Goal: Information Seeking & Learning: Learn about a topic

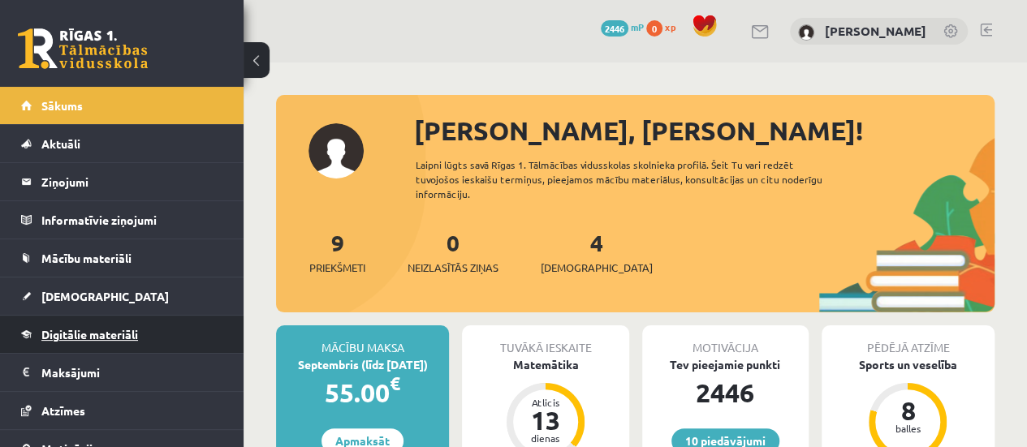
click at [117, 342] on link "Digitālie materiāli" at bounding box center [122, 334] width 202 height 37
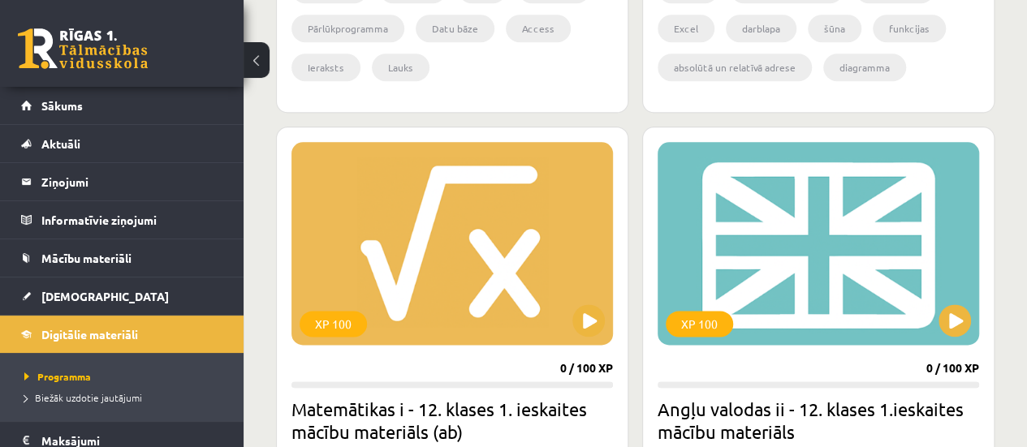
scroll to position [850, 0]
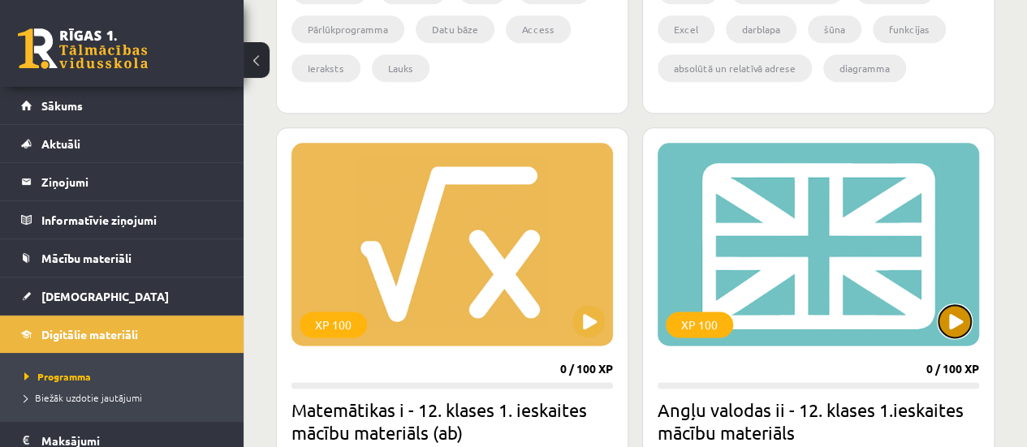
click at [964, 329] on button at bounding box center [955, 321] width 32 height 32
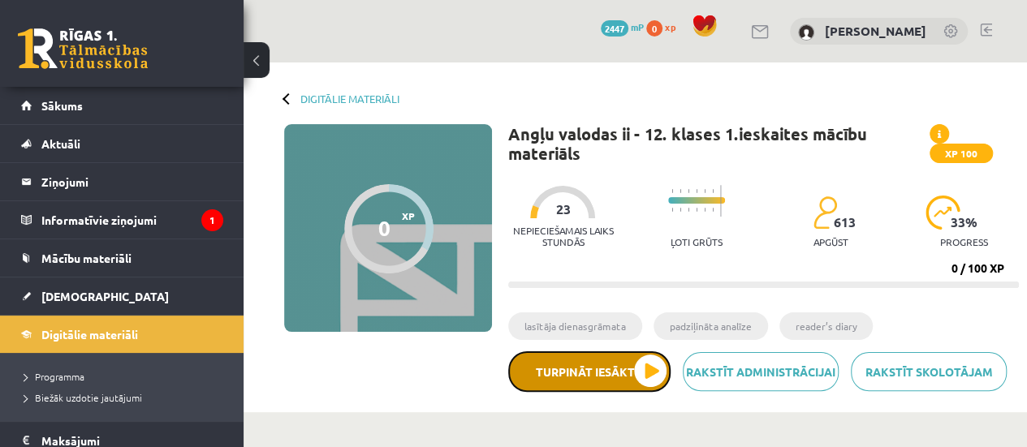
click at [650, 388] on button "Turpināt iesākto" at bounding box center [589, 372] width 162 height 41
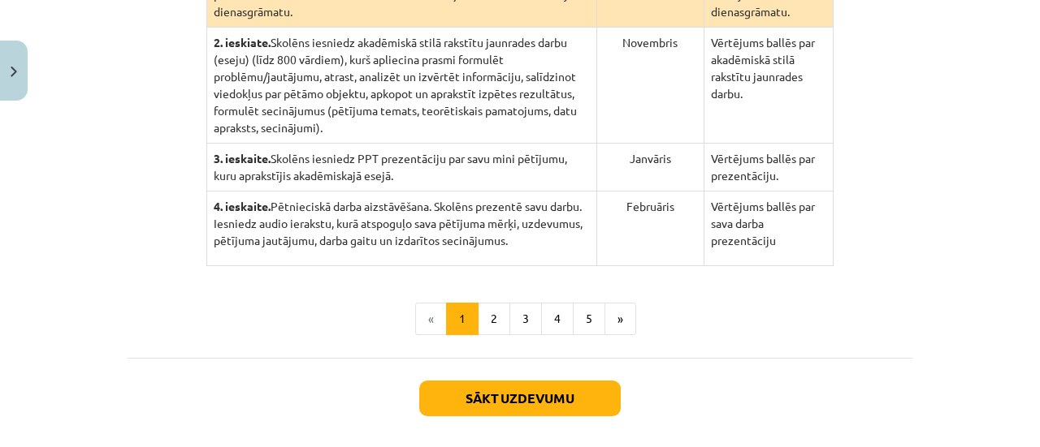
scroll to position [510, 0]
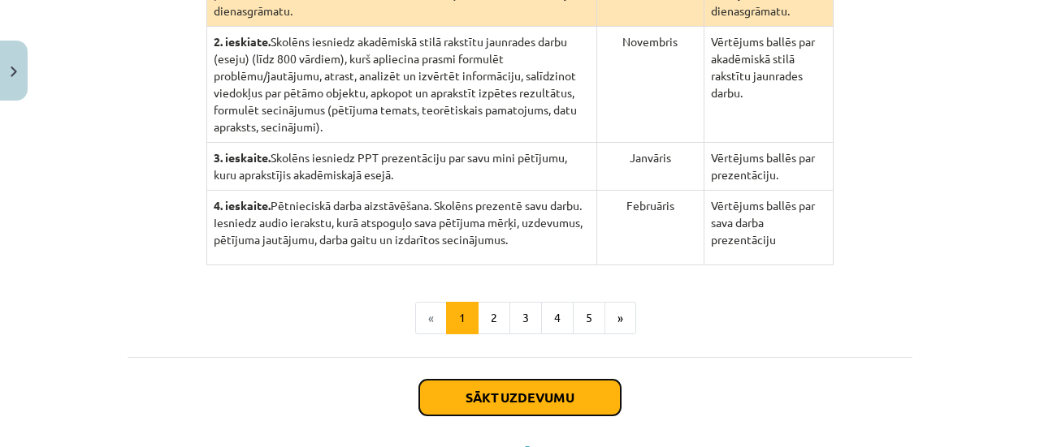
click at [585, 380] on button "Sākt uzdevumu" at bounding box center [519, 398] width 201 height 36
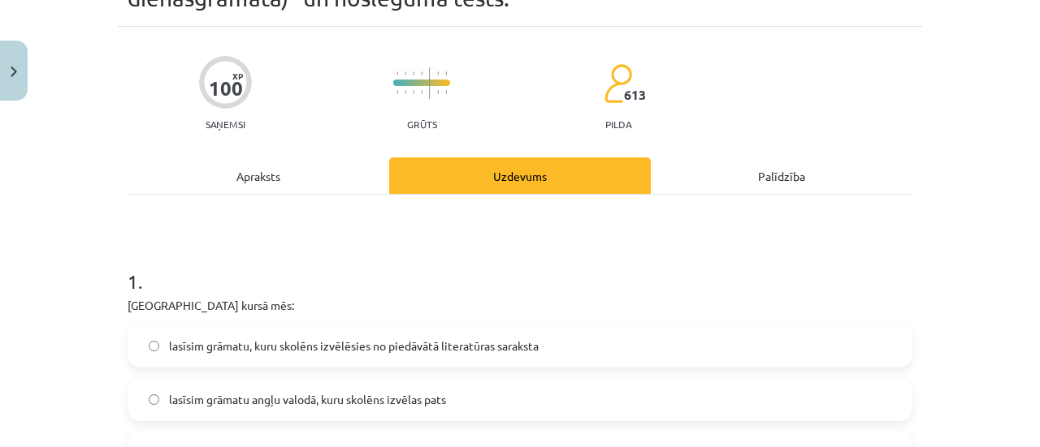
scroll to position [0, 0]
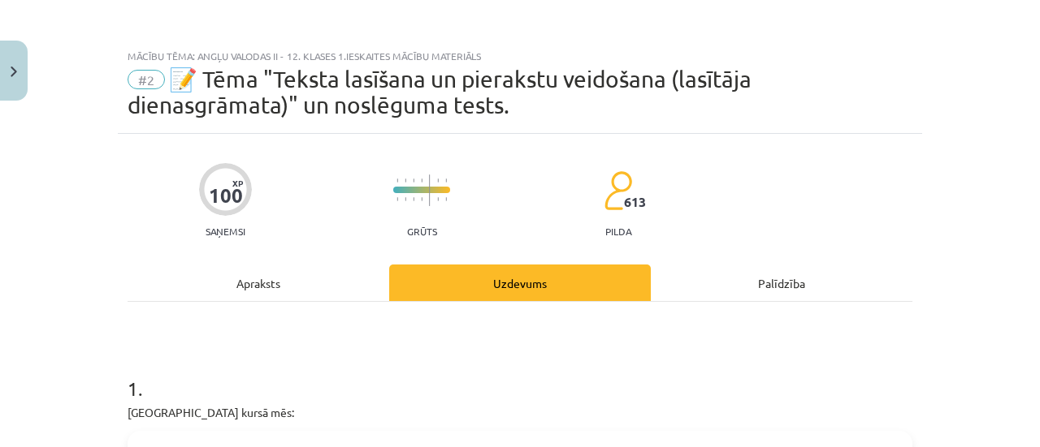
click at [287, 292] on div "Apraksts" at bounding box center [259, 283] width 262 height 37
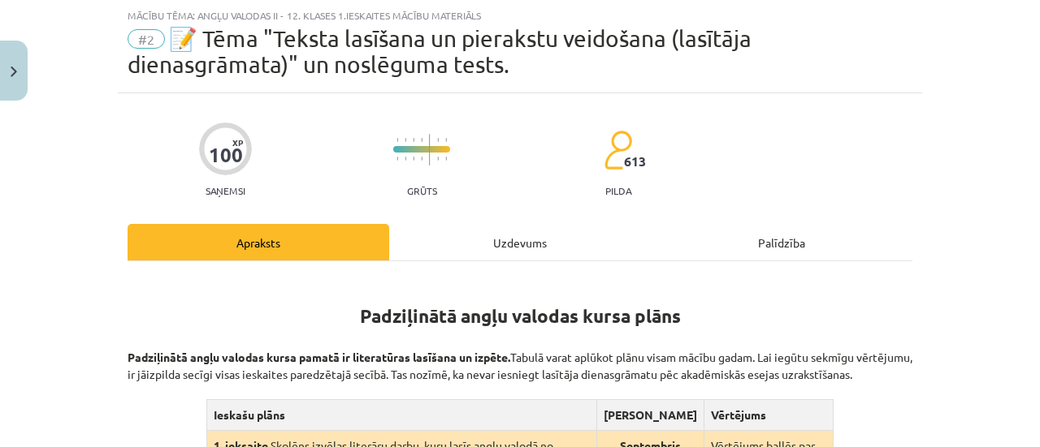
scroll to position [562, 0]
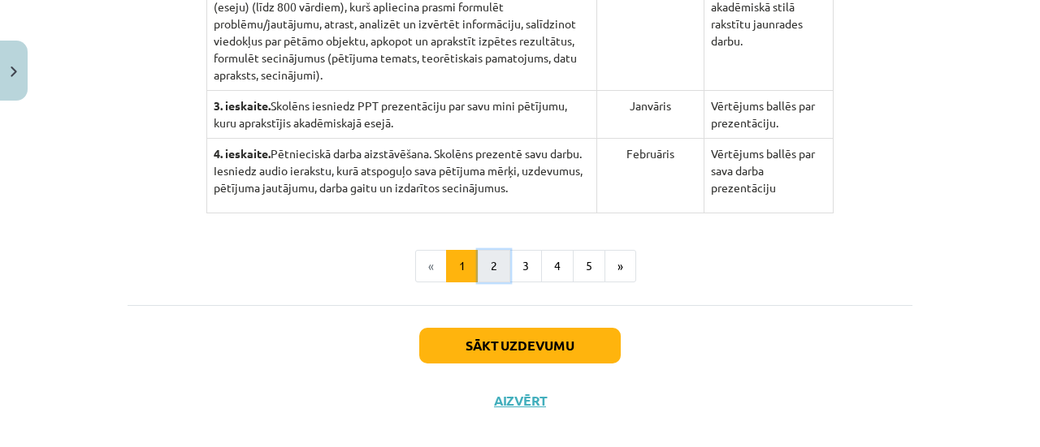
click at [478, 250] on button "2" at bounding box center [494, 266] width 32 height 32
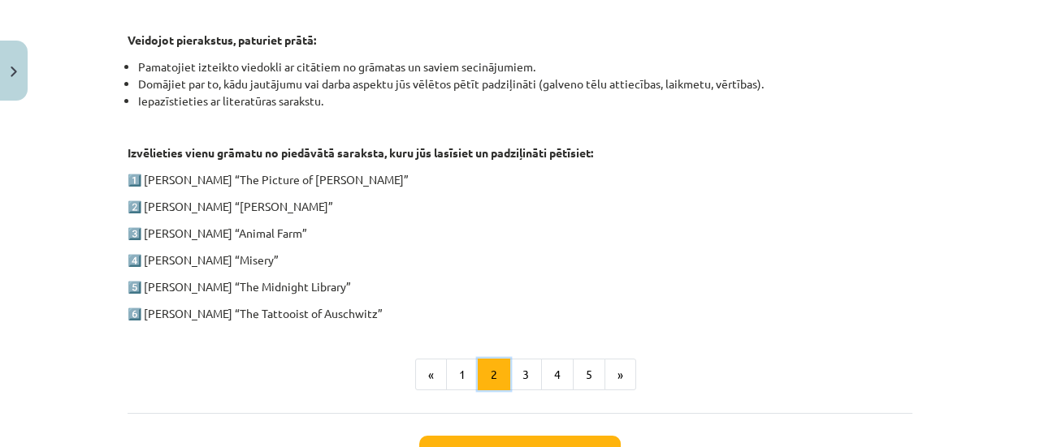
scroll to position [826, 0]
click at [453, 373] on button "1" at bounding box center [462, 374] width 32 height 32
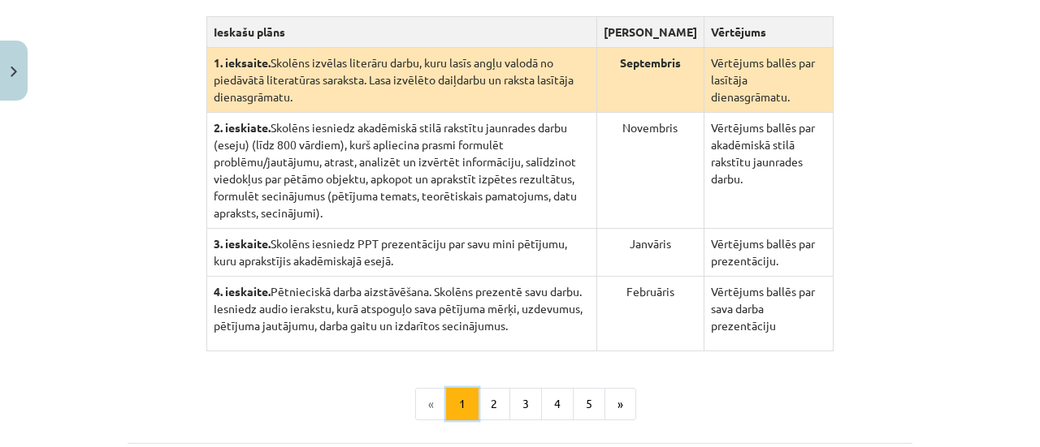
scroll to position [445, 0]
